Goal: Find specific page/section: Find specific page/section

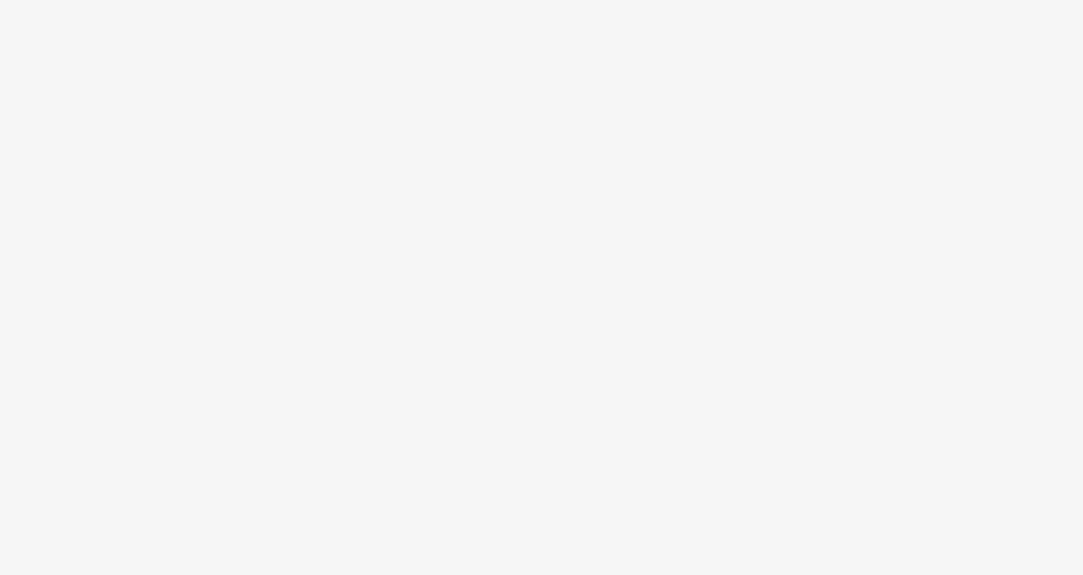
click at [285, 58] on body at bounding box center [541, 287] width 1083 height 575
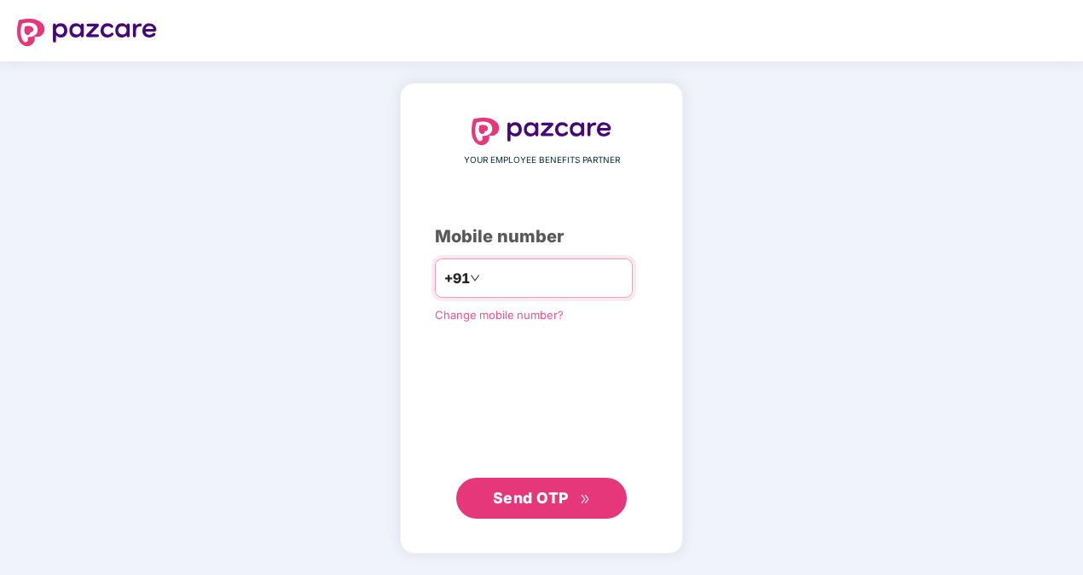
click at [483, 285] on input "number" at bounding box center [553, 277] width 140 height 27
click at [567, 280] on input "***" at bounding box center [553, 277] width 140 height 27
type input "*"
paste input "**********"
type input "**********"
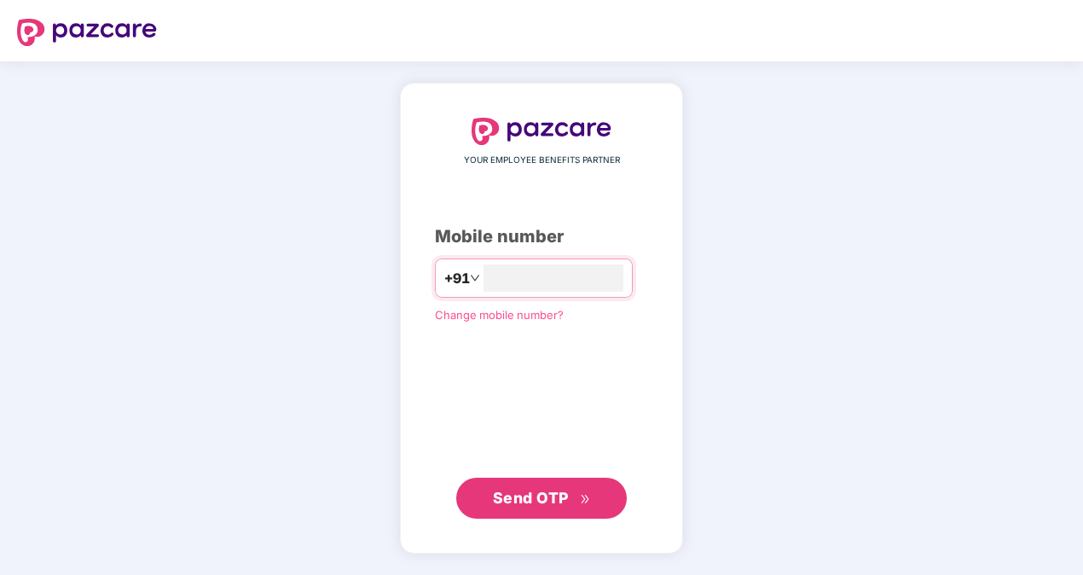
click at [526, 501] on span "Send OTP" at bounding box center [531, 498] width 76 height 18
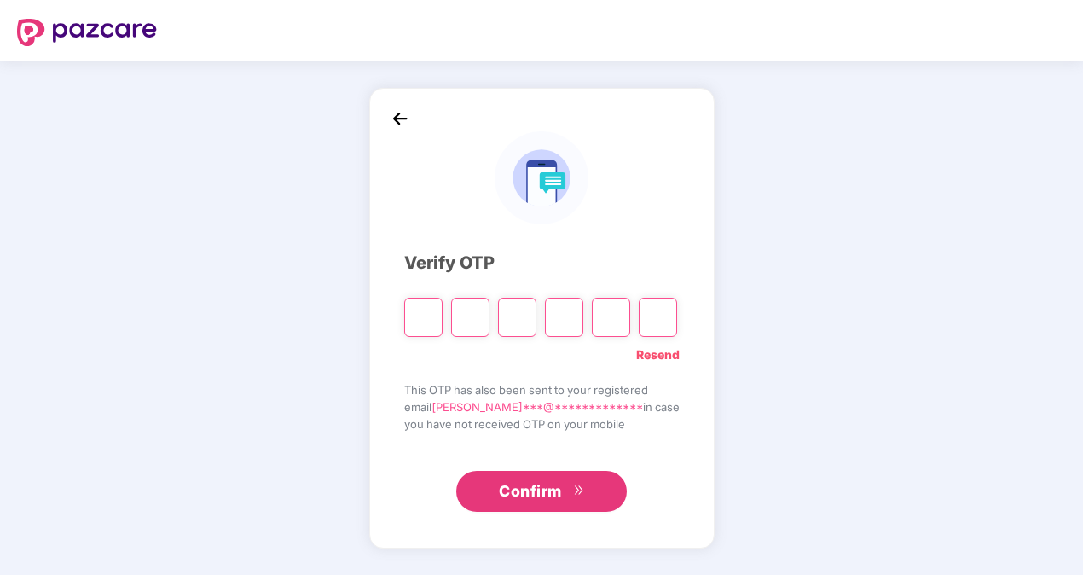
type input "*"
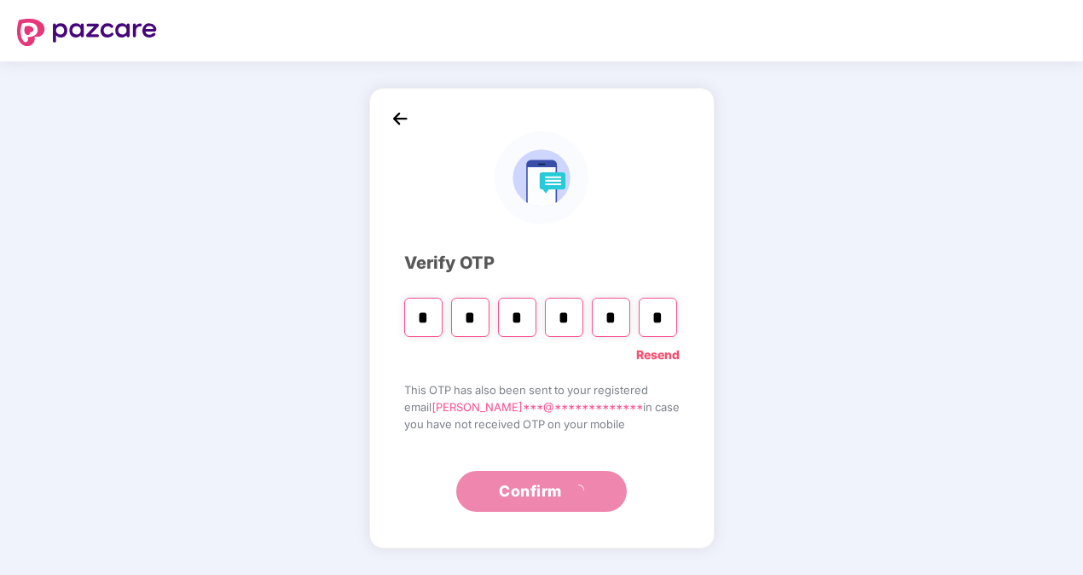
type input "*"
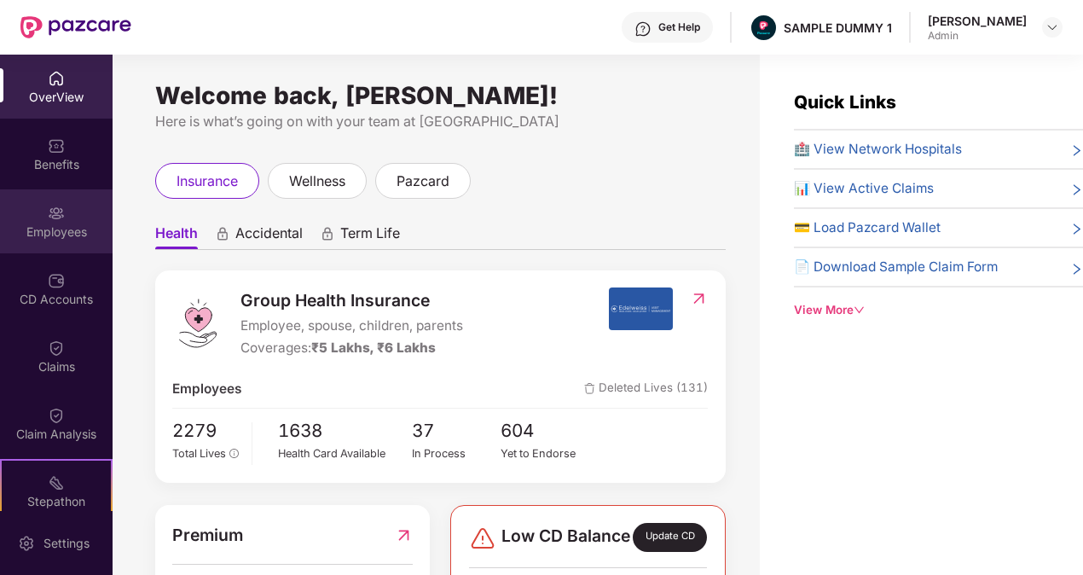
click at [67, 234] on div "Employees" at bounding box center [56, 231] width 113 height 17
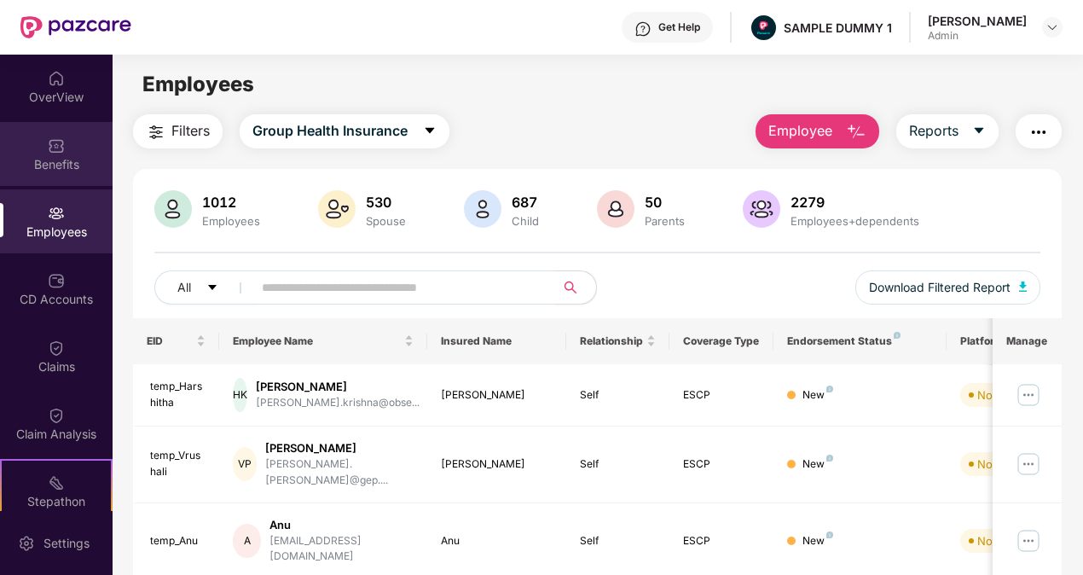
click at [80, 145] on div "Benefits" at bounding box center [56, 154] width 113 height 64
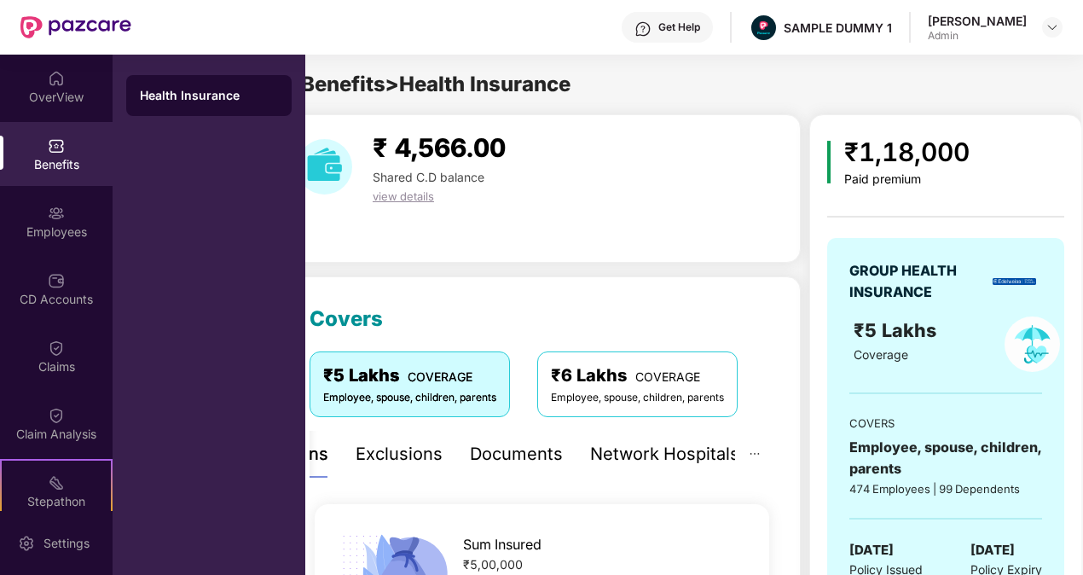
click at [852, 144] on div "₹1,18,000" at bounding box center [906, 152] width 125 height 40
click at [54, 238] on div "Employees" at bounding box center [56, 231] width 113 height 17
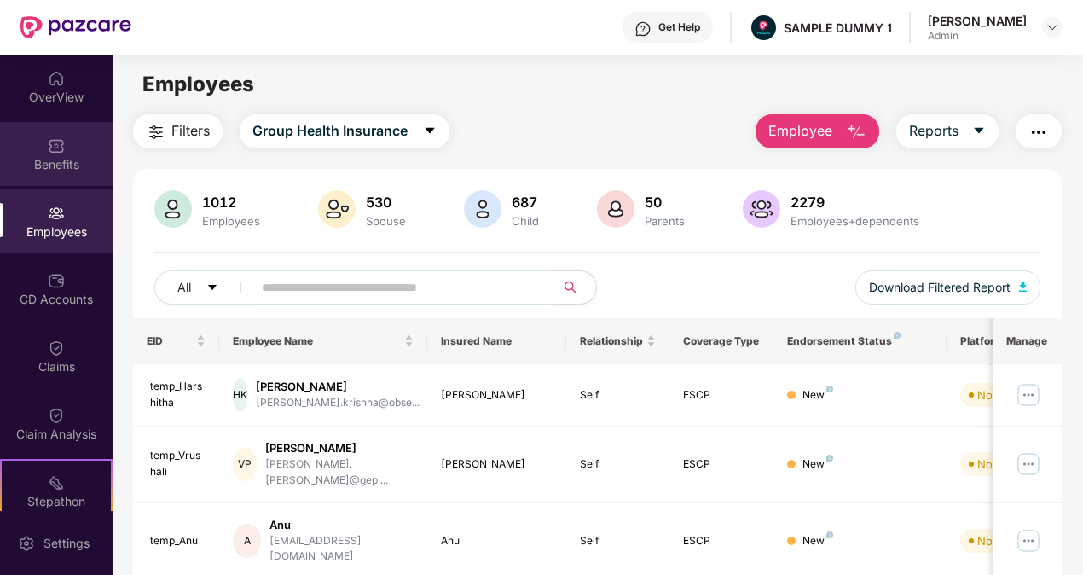
click at [82, 136] on div "Benefits" at bounding box center [56, 154] width 113 height 64
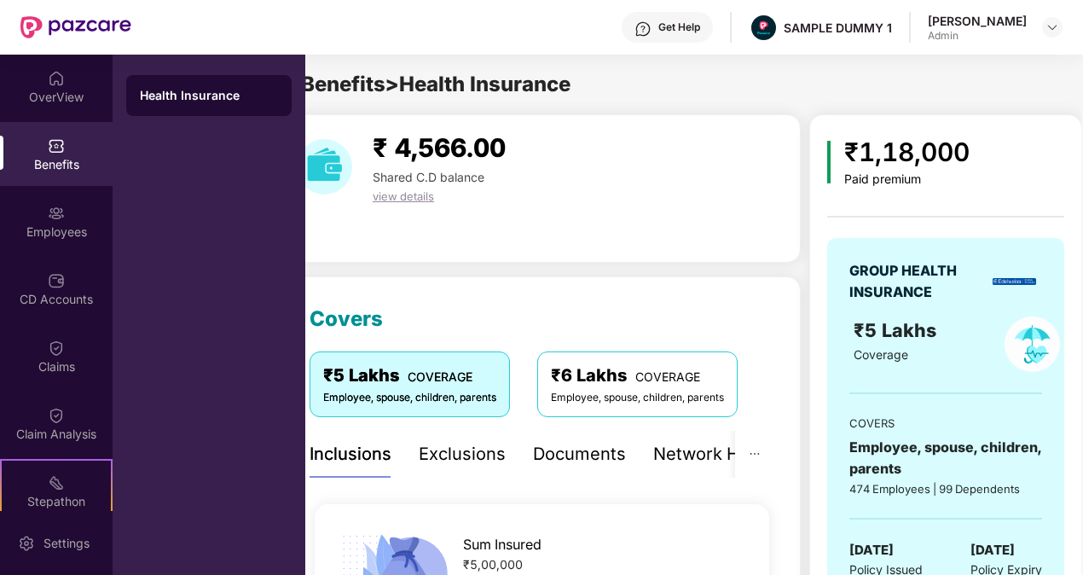
click at [395, 85] on span "Benefits > Health Insurance" at bounding box center [435, 84] width 269 height 25
click at [174, 90] on div "Health Insurance" at bounding box center [209, 95] width 138 height 17
click at [55, 102] on div "OverView" at bounding box center [56, 97] width 113 height 17
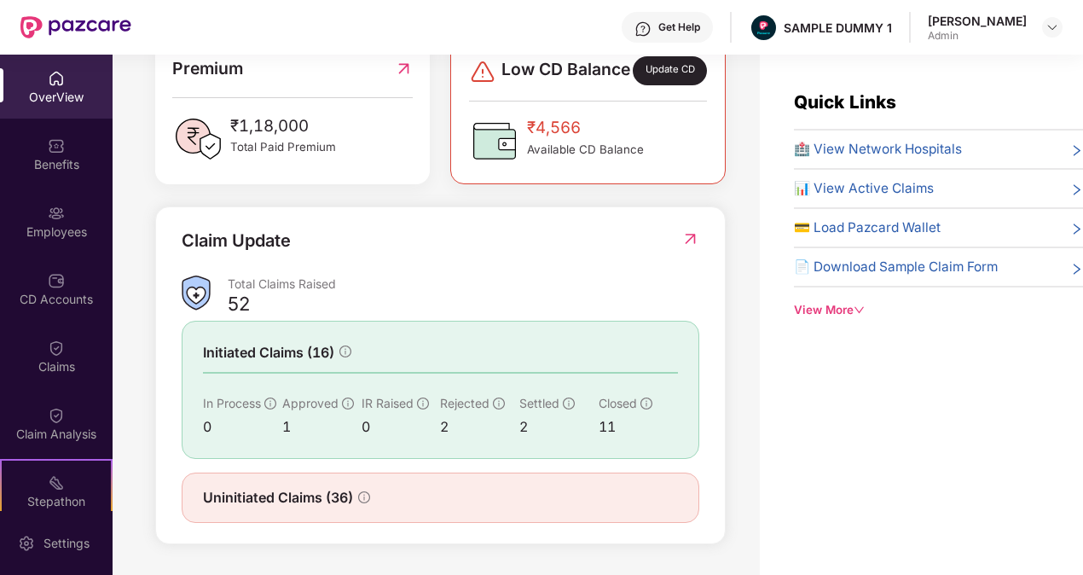
scroll to position [55, 0]
